Goal: Information Seeking & Learning: Check status

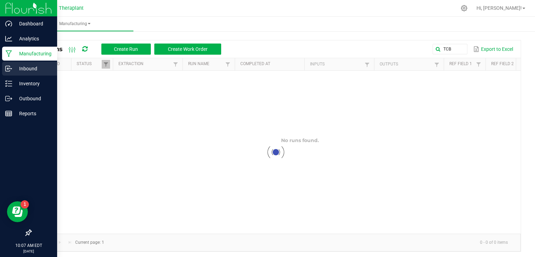
click at [36, 68] on p "Inbound" at bounding box center [33, 68] width 42 height 8
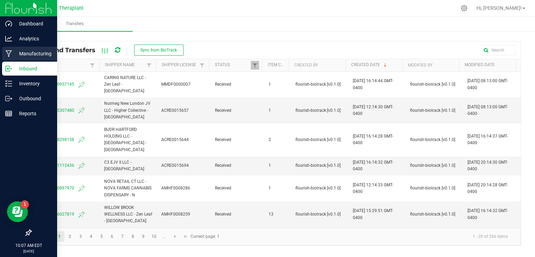
click at [19, 53] on p "Manufacturing" at bounding box center [33, 53] width 42 height 8
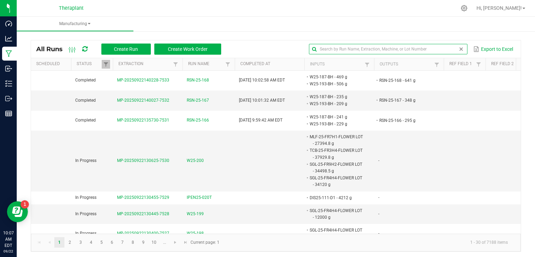
click at [440, 49] on input "text" at bounding box center [388, 49] width 158 height 10
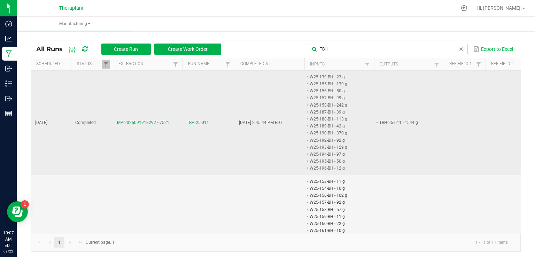
type input "TBH"
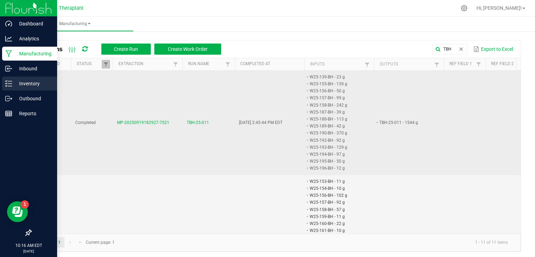
click at [22, 85] on p "Inventory" at bounding box center [33, 83] width 42 height 8
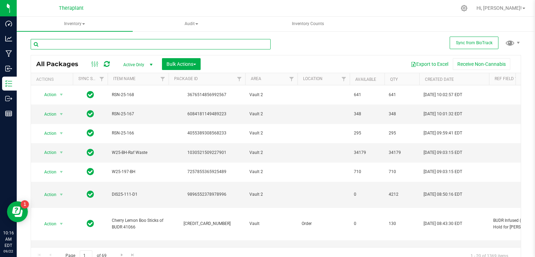
click at [74, 41] on input "text" at bounding box center [151, 44] width 240 height 10
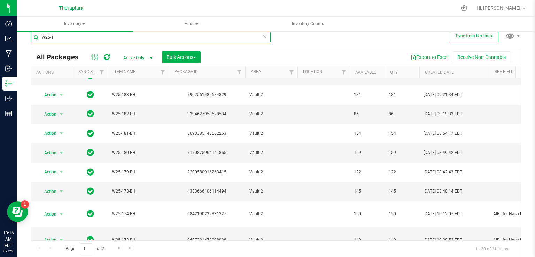
scroll to position [166, 0]
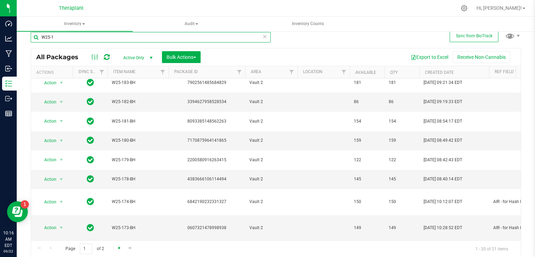
type input "W25-1"
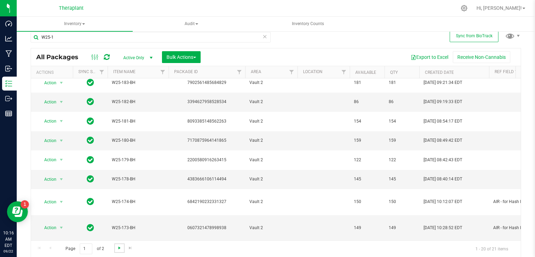
click at [117, 249] on span "Go to the next page" at bounding box center [120, 248] width 6 height 6
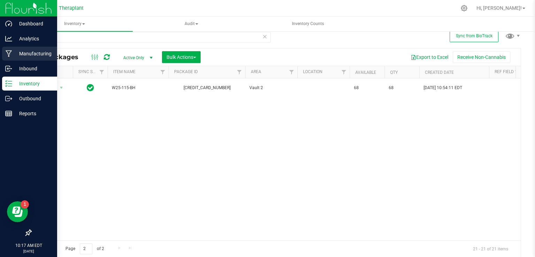
click at [32, 53] on p "Manufacturing" at bounding box center [33, 53] width 42 height 8
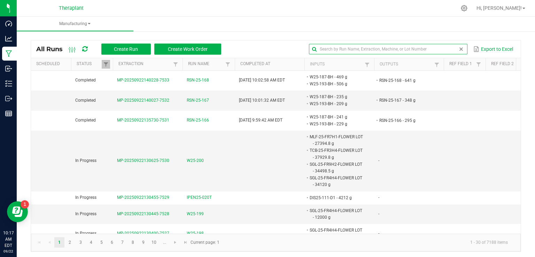
click at [432, 46] on input "text" at bounding box center [388, 49] width 158 height 10
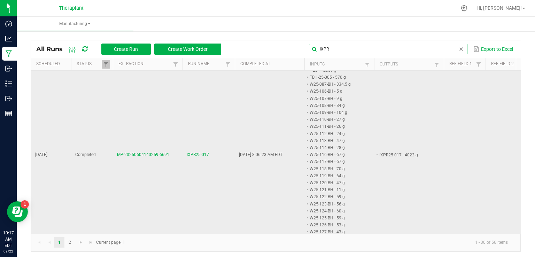
scroll to position [452, 0]
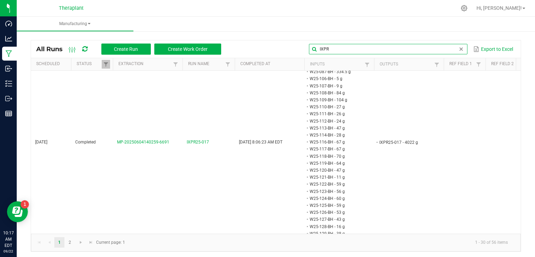
type input "IXPR"
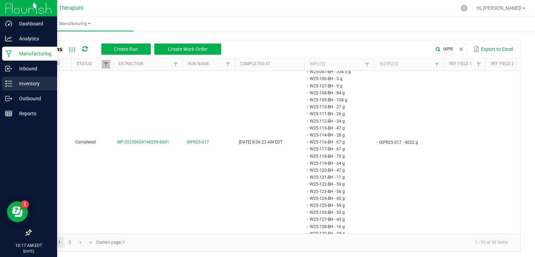
click at [28, 82] on p "Inventory" at bounding box center [33, 83] width 42 height 8
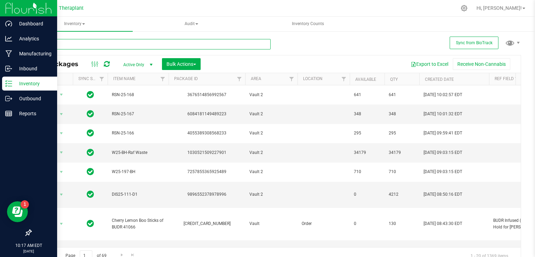
click at [88, 41] on input "text" at bounding box center [151, 44] width 240 height 10
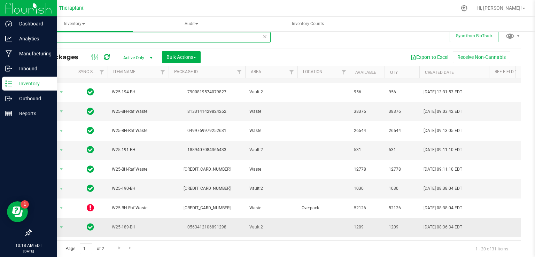
scroll to position [166, 0]
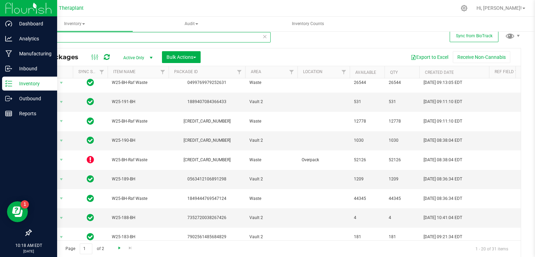
type input "W25"
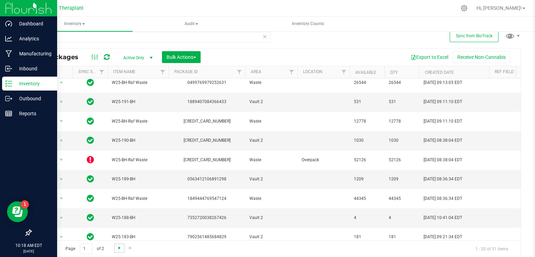
click at [119, 248] on span "Go to the next page" at bounding box center [120, 248] width 6 height 6
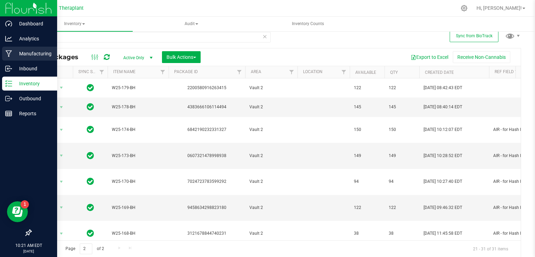
click at [32, 53] on p "Manufacturing" at bounding box center [33, 53] width 42 height 8
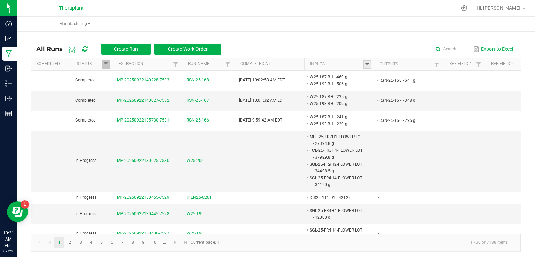
click at [365, 65] on span at bounding box center [367, 65] width 6 height 6
click at [373, 80] on input "text" at bounding box center [403, 78] width 72 height 10
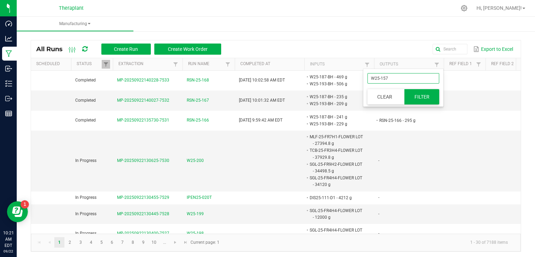
type input "W25-157"
click at [423, 102] on button "Filter" at bounding box center [421, 96] width 35 height 15
